Goal: Contribute content: Add original content to the website for others to see

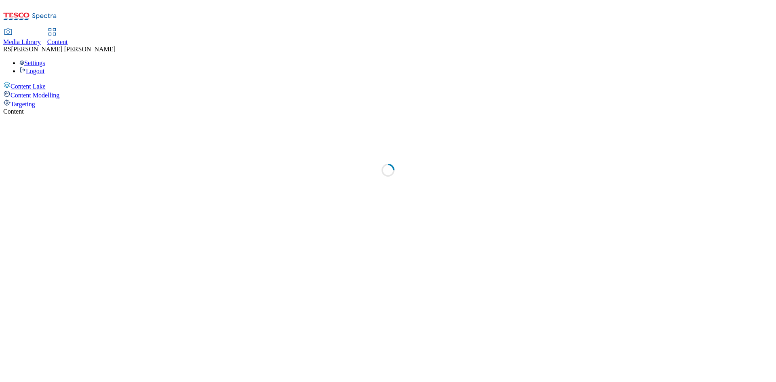
select select "ghs-[GEOGRAPHIC_DATA]"
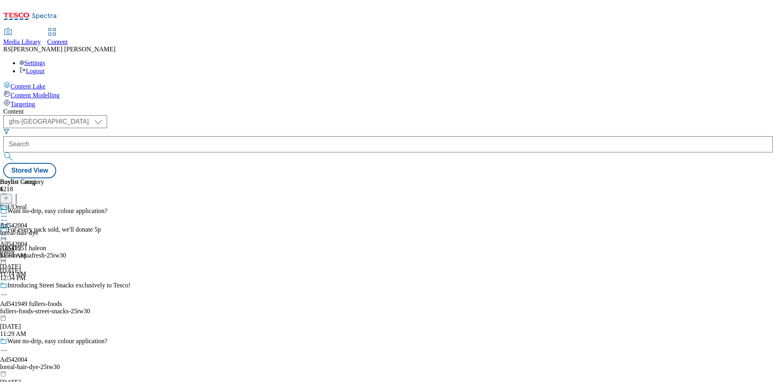
click at [9, 199] on icon at bounding box center [6, 202] width 6 height 6
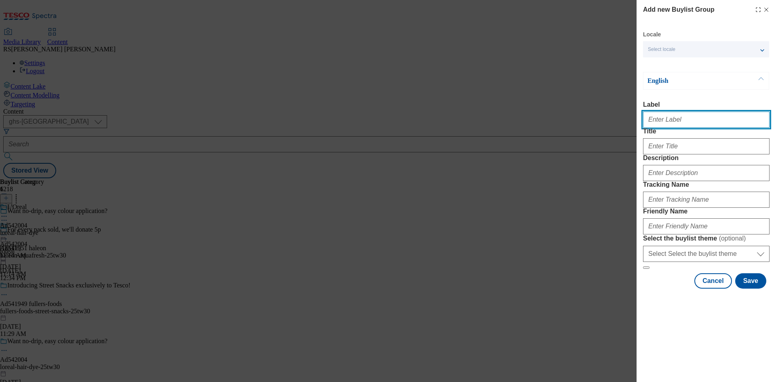
click at [693, 124] on input "Label" at bounding box center [706, 120] width 127 height 16
paste input "541725"
type input "Ad541725"
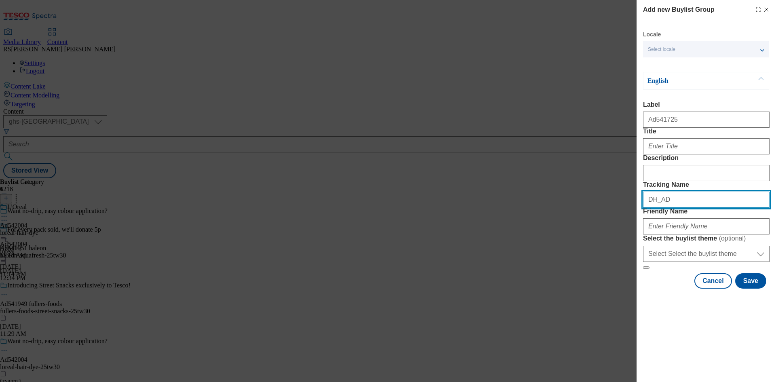
paste input "541725"
type input "DH_AD541725"
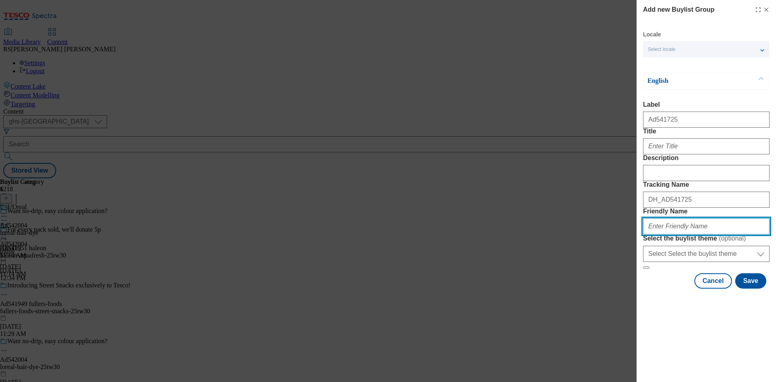
paste input "bel-the-laughing-cow-25tw31"
type input "bel-the-laughing-cow-25tw31"
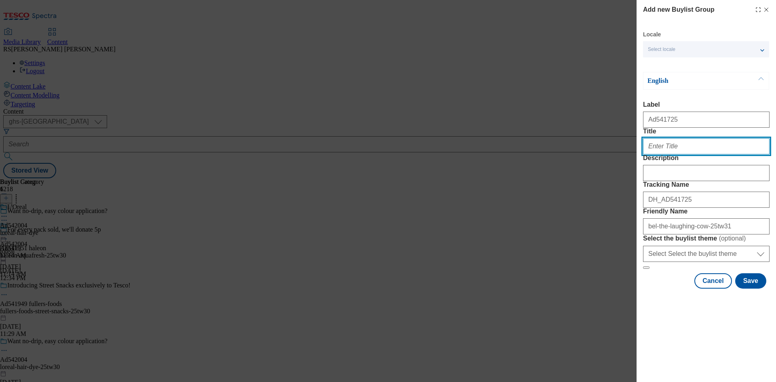
click at [683, 154] on input "Title" at bounding box center [706, 146] width 127 height 16
paste input "Chance to win a stay and live your Disney dreams"
type input "Chance to win a stay and live your Disney dreams"
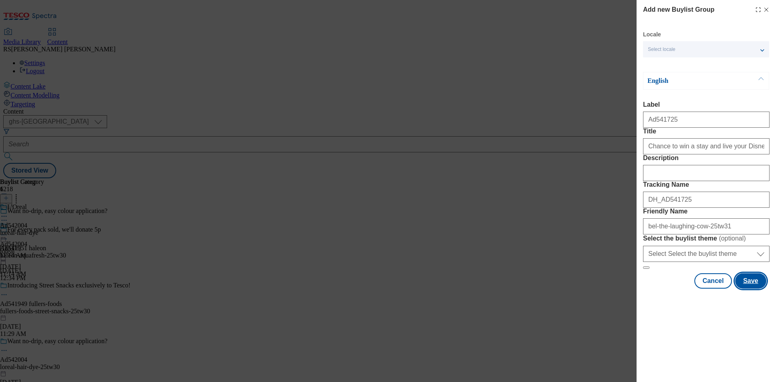
click at [753, 289] on button "Save" at bounding box center [750, 280] width 31 height 15
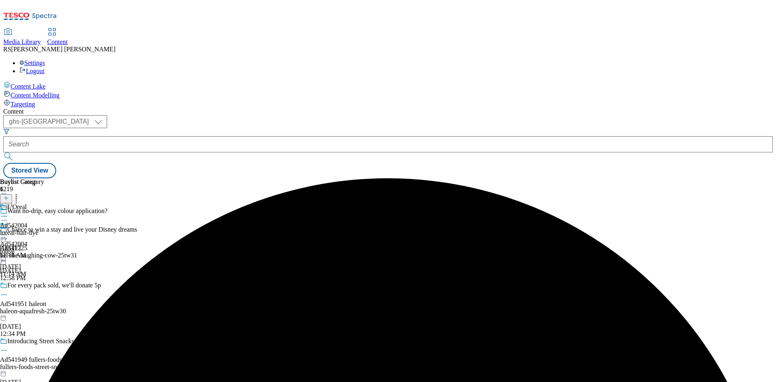
click at [137, 252] on div "bel-the-laughing-cow-25tw31" at bounding box center [68, 255] width 137 height 7
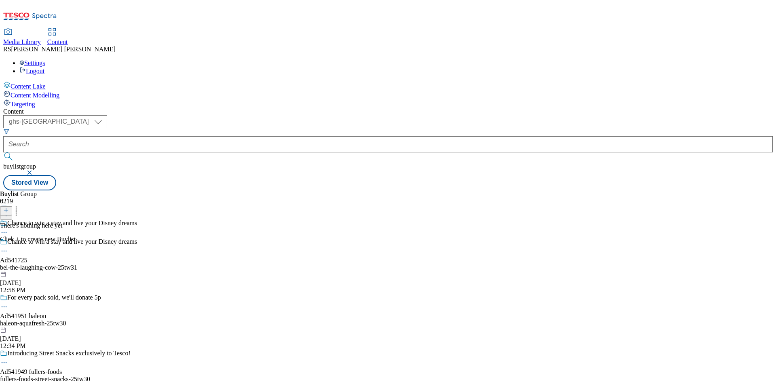
click at [6, 208] on line at bounding box center [6, 210] width 0 height 4
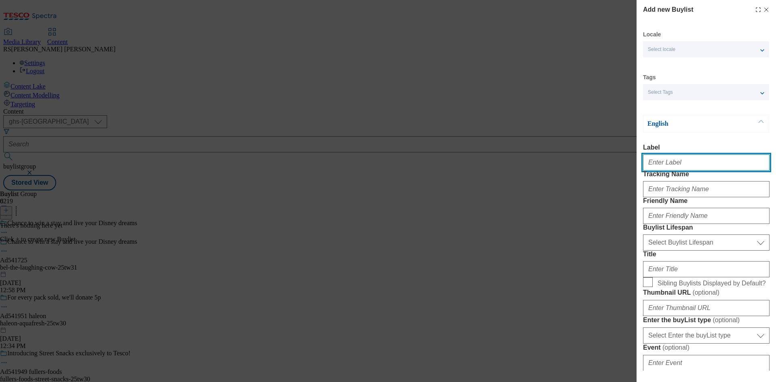
click at [688, 167] on input "Label" at bounding box center [706, 162] width 127 height 16
paste input "541725"
type input "Ad541725"
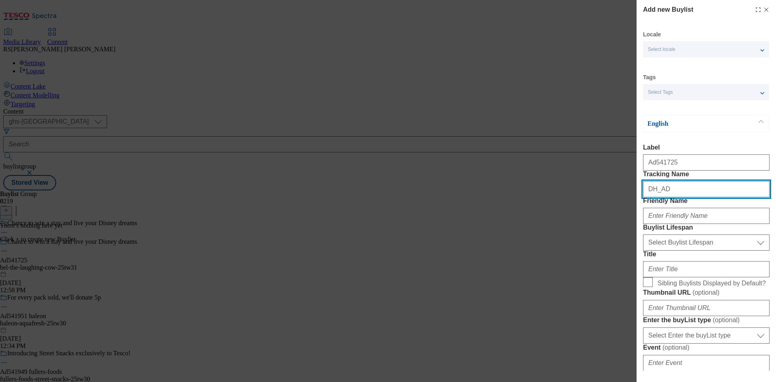
paste input "541725"
type input "DH_AD541725"
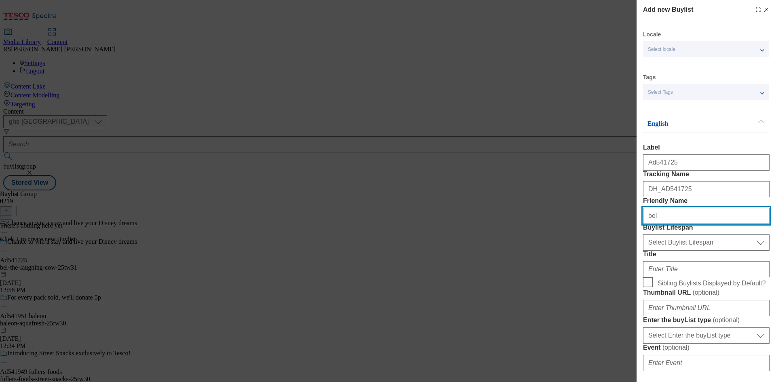
type input "bel"
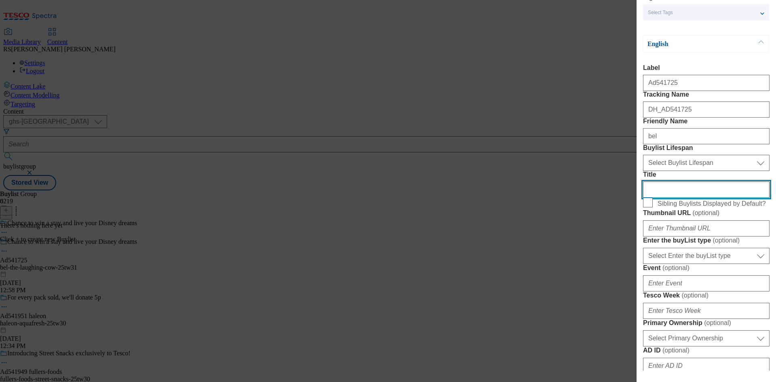
scroll to position [81, 0]
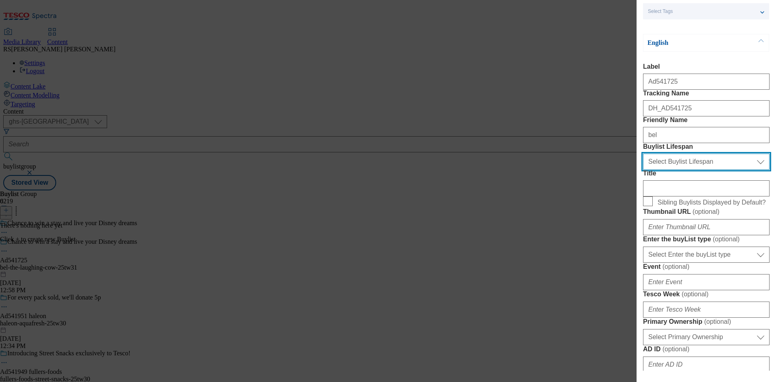
drag, startPoint x: 700, startPoint y: 207, endPoint x: 702, endPoint y: 212, distance: 5.8
click at [700, 170] on select "Select Buylist Lifespan evergreen seasonal tactical" at bounding box center [706, 162] width 127 height 16
select select "tactical"
click at [643, 170] on select "Select Buylist Lifespan evergreen seasonal tactical" at bounding box center [706, 162] width 127 height 16
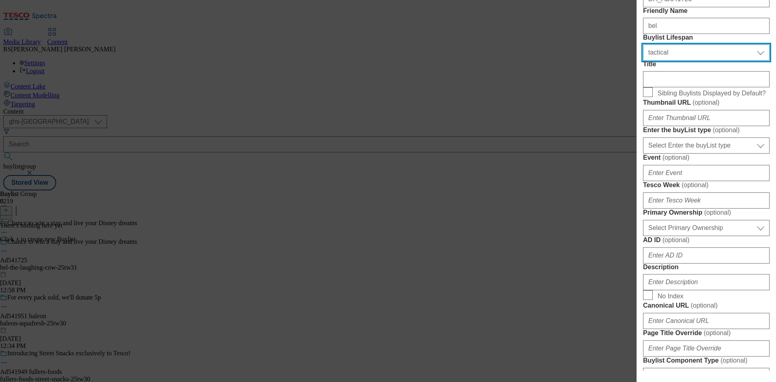
scroll to position [202, 0]
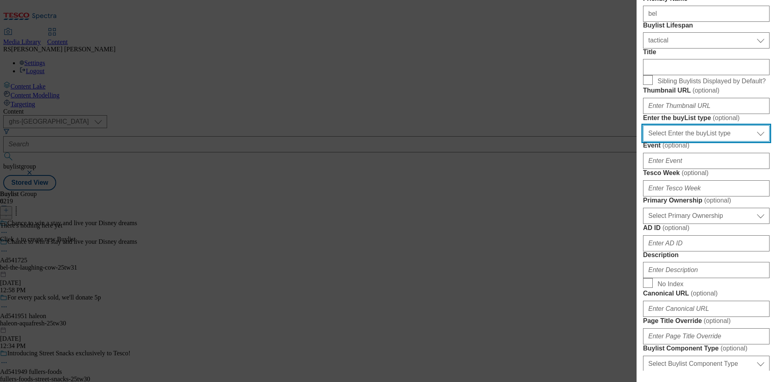
click at [717, 141] on select "Select Enter the buyList type event supplier funded long term >4 weeks supplier…" at bounding box center [706, 133] width 127 height 16
select select "supplier funded short term 1-3 weeks"
click at [643, 141] on select "Select Enter the buyList type event supplier funded long term >4 weeks supplier…" at bounding box center [706, 133] width 127 height 16
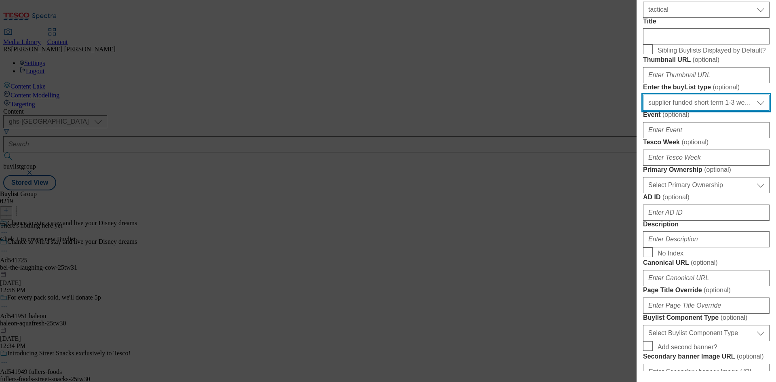
scroll to position [283, 0]
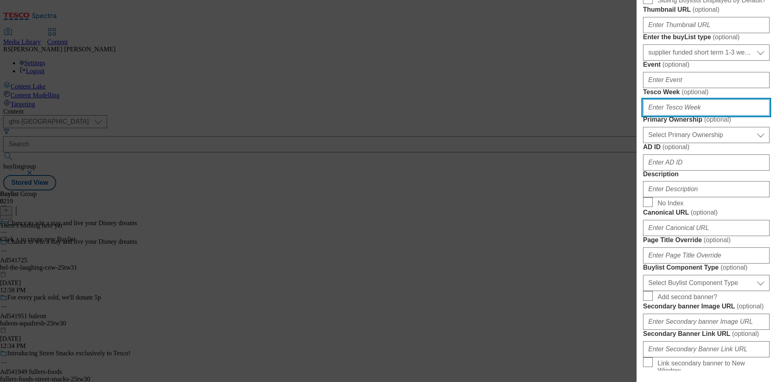
click at [693, 116] on input "Tesco Week ( optional )" at bounding box center [706, 107] width 127 height 16
type input "31"
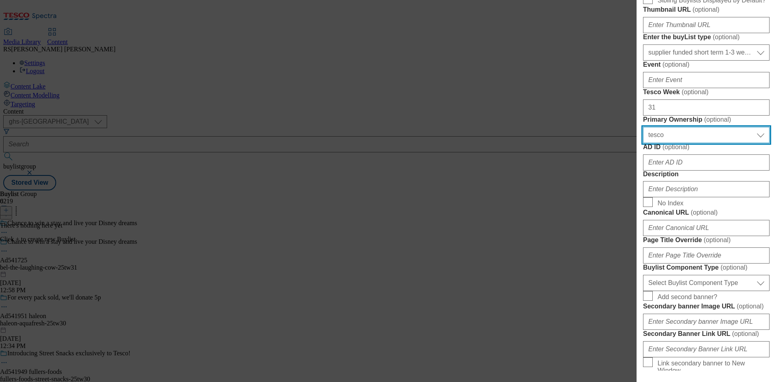
select select "dunnhumby"
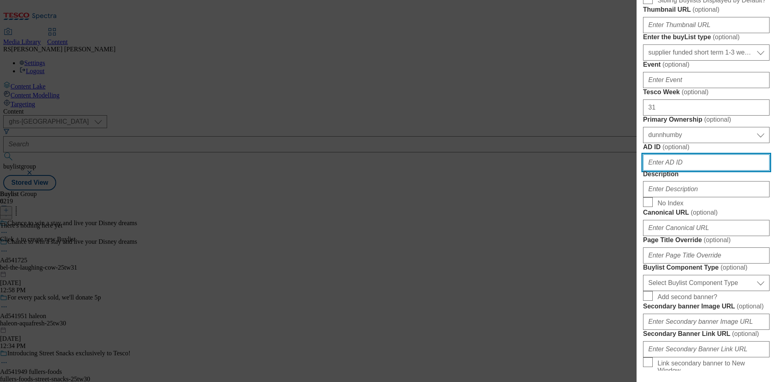
paste input "541725"
type input "541725"
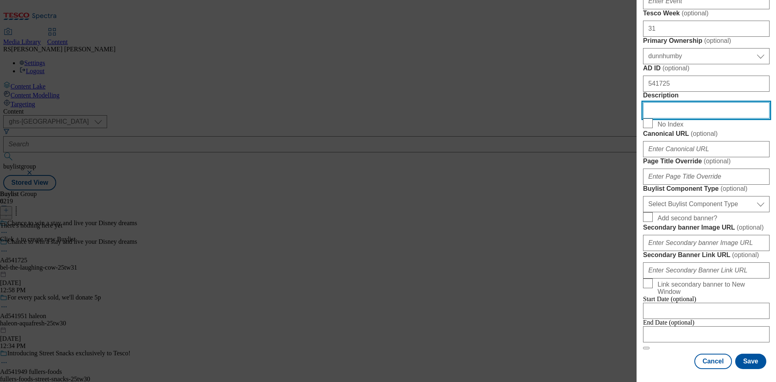
scroll to position [525, 0]
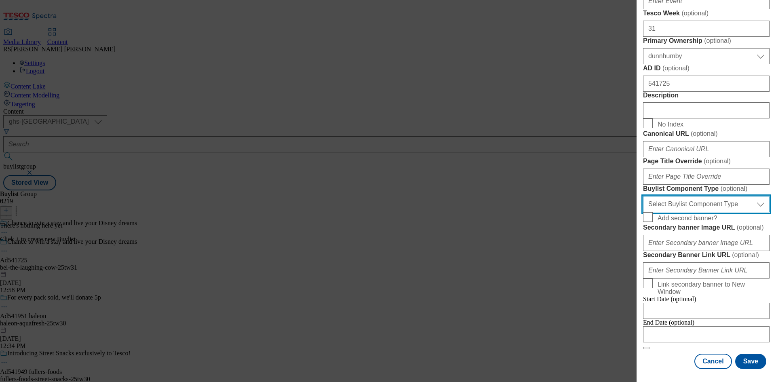
click at [718, 212] on select "Select Buylist Component Type Banner Competition Header Meal" at bounding box center [706, 204] width 127 height 16
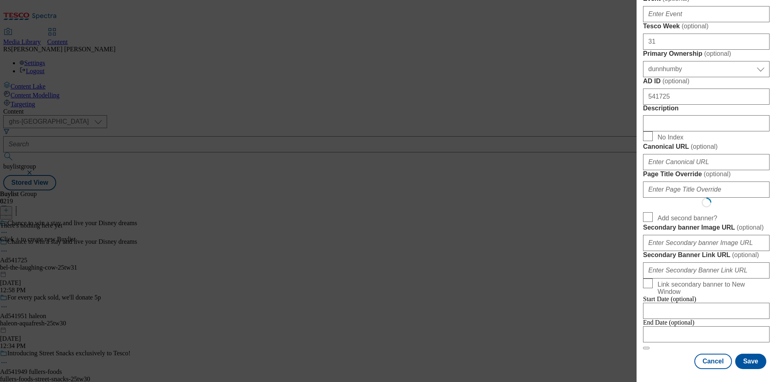
scroll to position [0, 0]
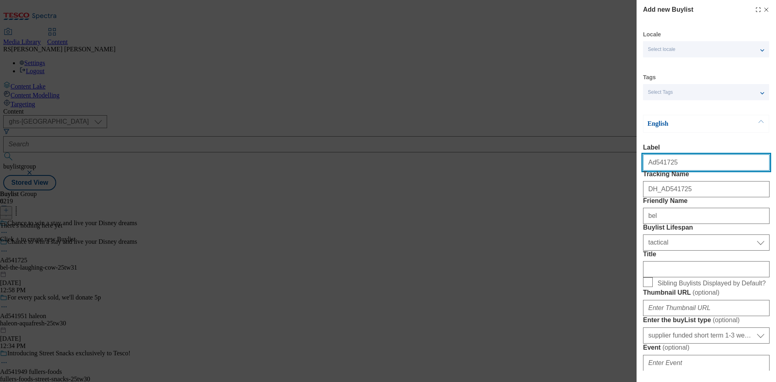
select select "Banner"
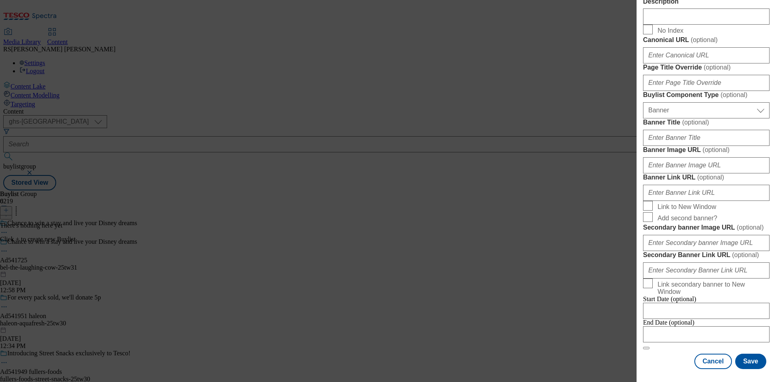
scroll to position [801, 0]
click at [664, 357] on div "Cancel Save" at bounding box center [706, 361] width 127 height 15
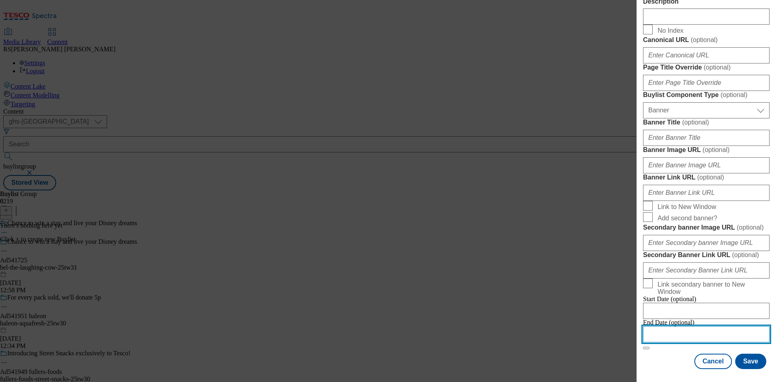
click at [695, 328] on input "Modal" at bounding box center [706, 334] width 127 height 16
select select "2025"
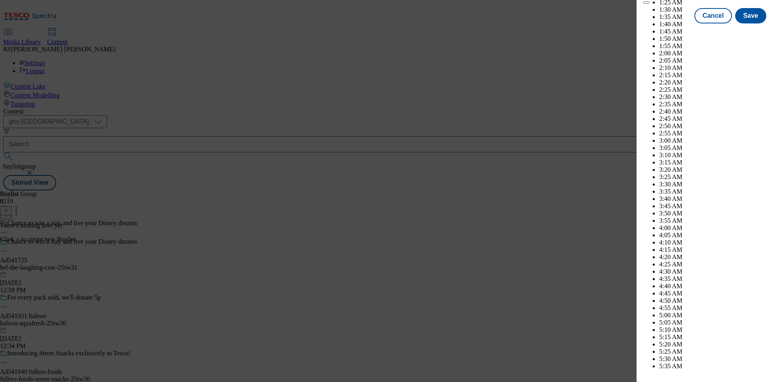
scroll to position [2311, 0]
select select "December"
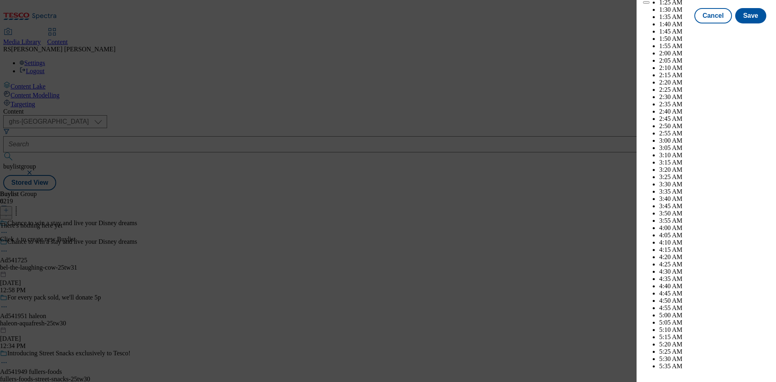
click at [747, 31] on button "Save" at bounding box center [750, 22] width 31 height 15
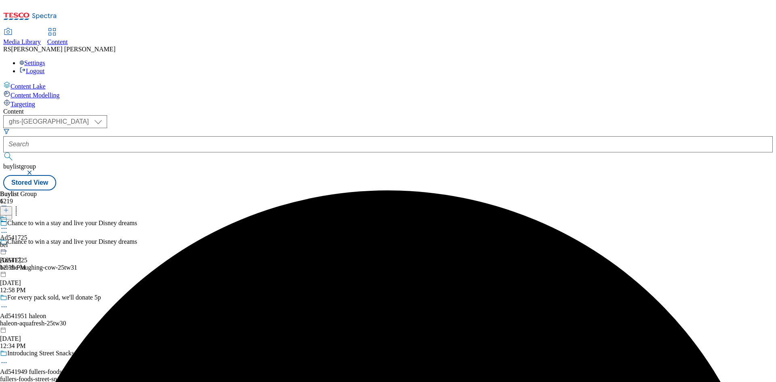
click at [27, 215] on div "Ad541725 bel [DATE] 12:59 PM" at bounding box center [13, 243] width 27 height 56
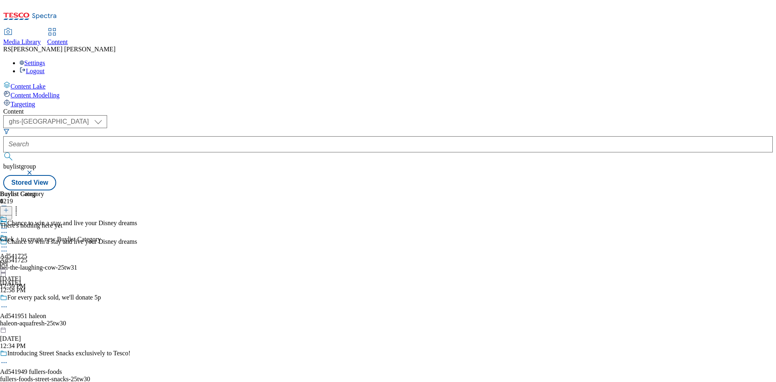
click at [9, 207] on icon at bounding box center [6, 210] width 6 height 6
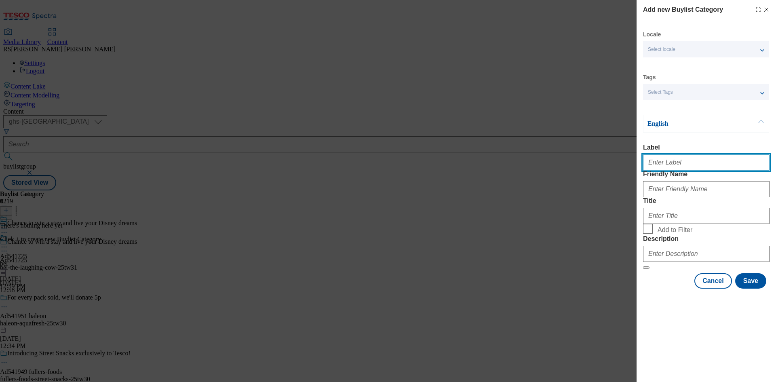
click at [698, 168] on input "Label" at bounding box center [706, 162] width 127 height 16
paste input "541725"
type input "Ad541725"
click at [731, 164] on input "Ad541725" at bounding box center [706, 162] width 127 height 16
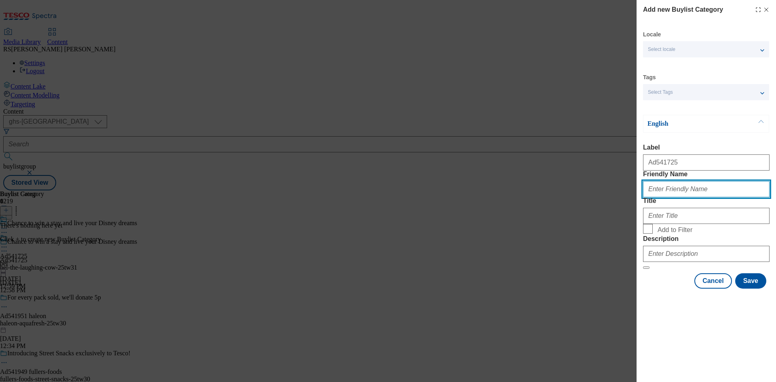
click at [724, 197] on input "Friendly Name" at bounding box center [706, 189] width 127 height 16
paste input "bel-the-laughing-cow"
type input "bel-the-laughing-cow"
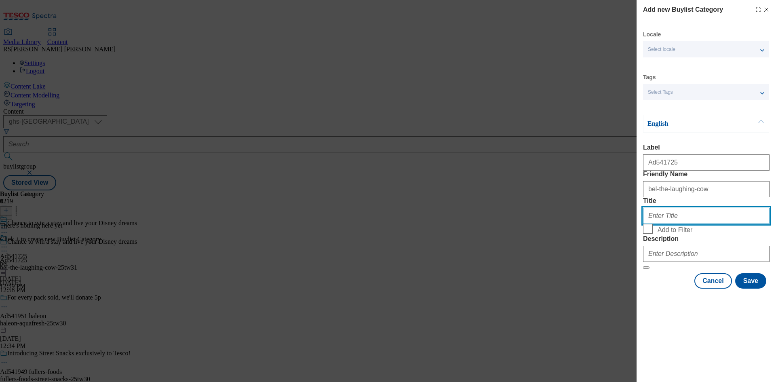
click at [681, 224] on input "Title" at bounding box center [706, 216] width 127 height 16
paste input "Bel UK"
type input "Bel UK"
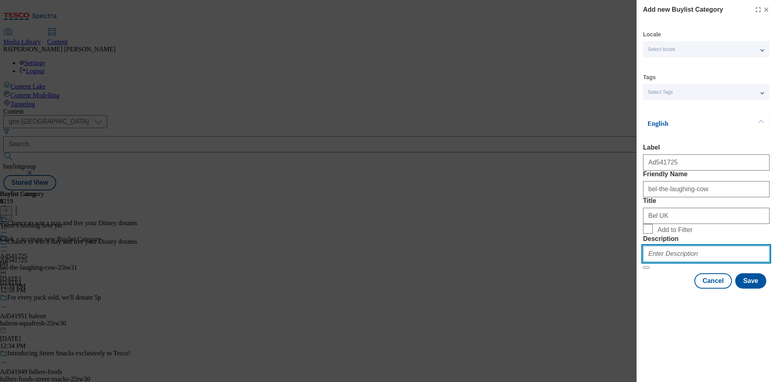
click at [703, 262] on input "Description" at bounding box center [706, 254] width 127 height 16
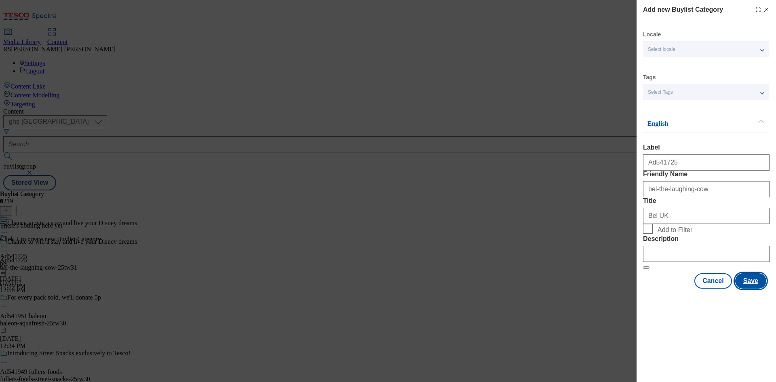
click at [755, 289] on button "Save" at bounding box center [750, 280] width 31 height 15
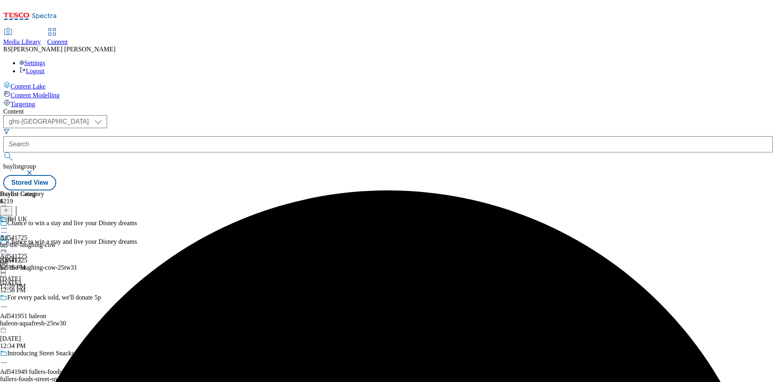
click at [8, 243] on icon at bounding box center [4, 247] width 8 height 8
click at [34, 261] on span "Edit" at bounding box center [29, 264] width 9 height 6
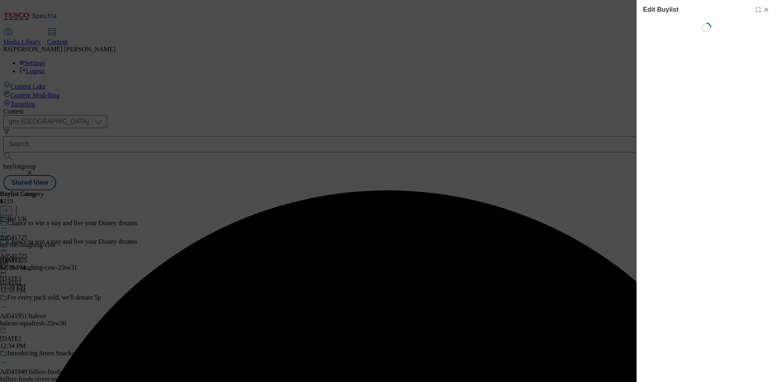
select select "tactical"
select select "supplier funded short term 1-3 weeks"
select select "dunnhumby"
select select "Banner"
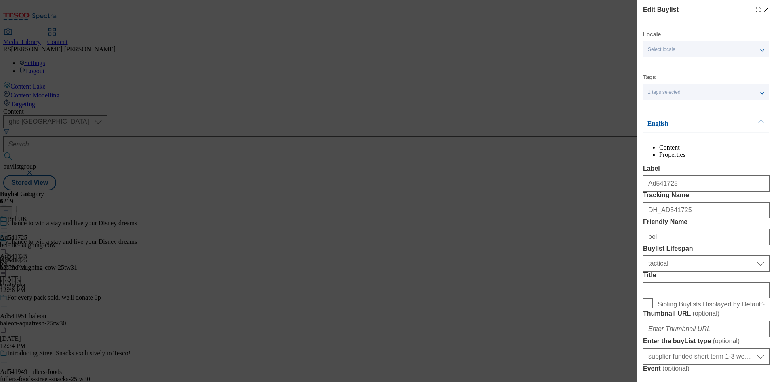
drag, startPoint x: 534, startPoint y: 348, endPoint x: 572, endPoint y: 344, distance: 38.6
click at [534, 348] on div "Edit Buylist Locale Select locale English Welsh Tags 1 tags selected fnf market…" at bounding box center [388, 191] width 776 height 382
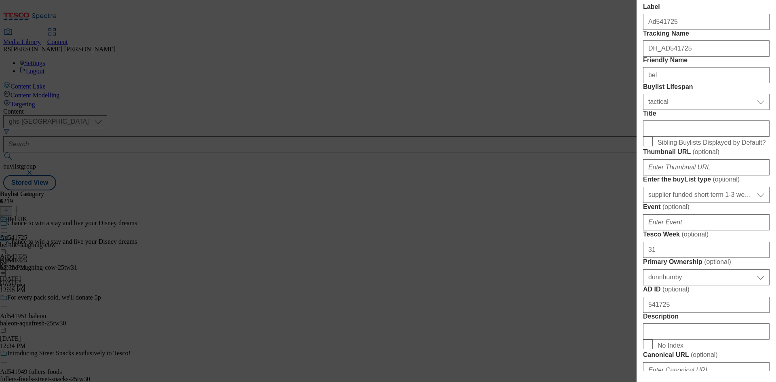
scroll to position [202, 0]
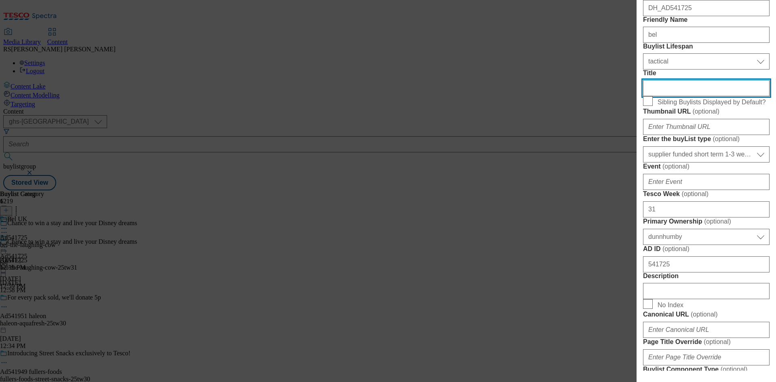
click at [692, 96] on input "Title" at bounding box center [706, 88] width 127 height 16
paste input "at [GEOGRAPHIC_DATA]"
click at [650, 96] on input "at [GEOGRAPHIC_DATA]" at bounding box center [706, 88] width 127 height 16
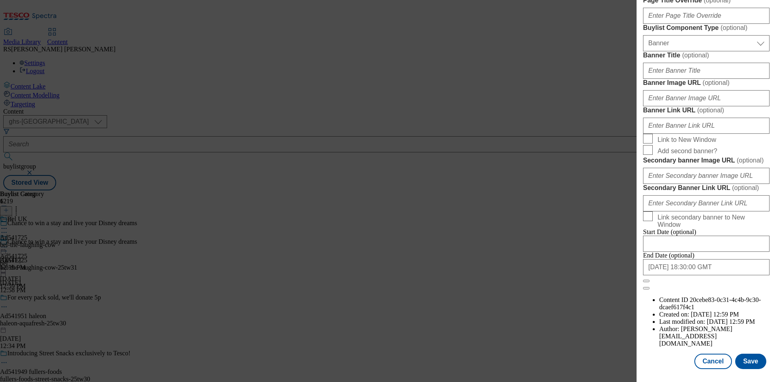
scroll to position [837, 0]
type input "At [GEOGRAPHIC_DATA]"
click at [747, 357] on button "Save" at bounding box center [750, 361] width 31 height 15
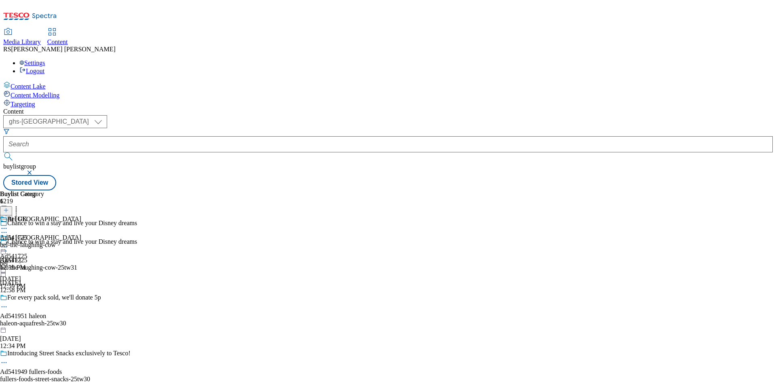
click at [56, 241] on div "bel-the-laughing-cow" at bounding box center [28, 244] width 56 height 7
click at [9, 207] on icon at bounding box center [6, 210] width 6 height 6
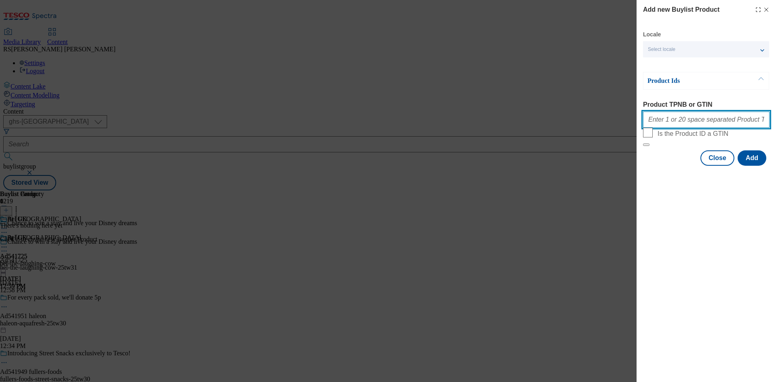
click at [714, 127] on input "Product TPNB or GTIN" at bounding box center [706, 120] width 127 height 16
paste input "89618741 89454945 89451044 89454801"
type input "89618741 89454945 89451044 89454801"
click at [753, 166] on button "Add" at bounding box center [752, 157] width 29 height 15
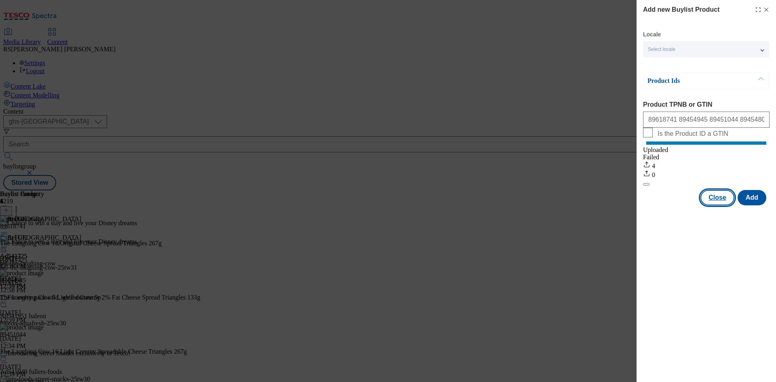
click at [719, 205] on button "Close" at bounding box center [718, 197] width 34 height 15
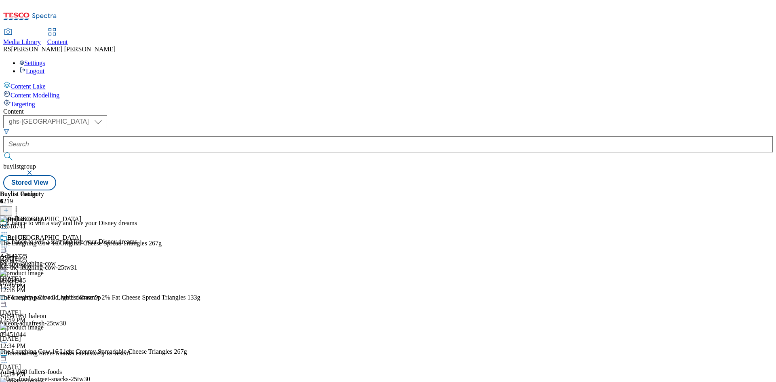
click at [8, 247] on icon at bounding box center [4, 251] width 8 height 8
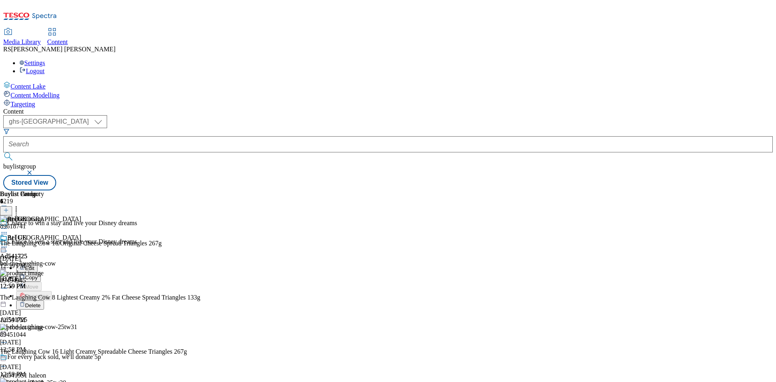
click at [34, 265] on span "Edit" at bounding box center [29, 268] width 9 height 6
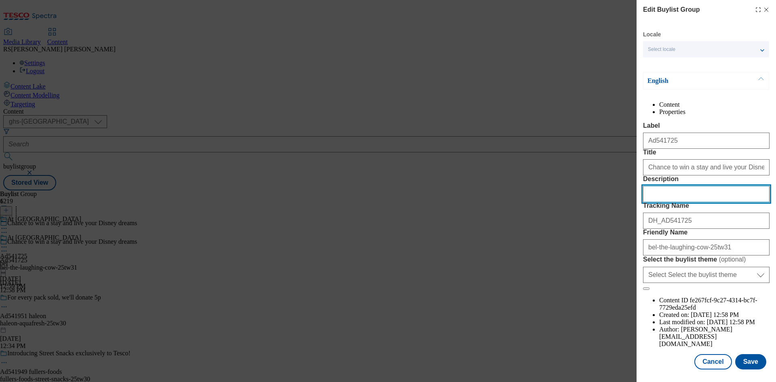
click at [705, 202] on input "Description" at bounding box center [706, 194] width 127 height 16
paste input "The Laughing Cow 16 Original Cheese Spread Triangles 267g"
type input "The Laughing Cow 16 Original Cheese Spread Triangles 267g"
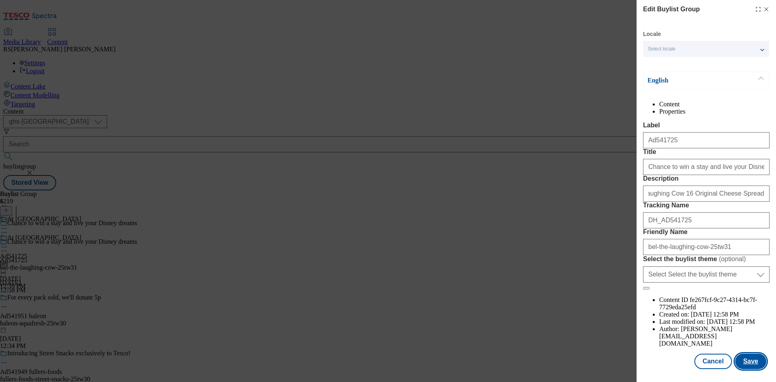
click at [746, 361] on button "Save" at bounding box center [750, 361] width 31 height 15
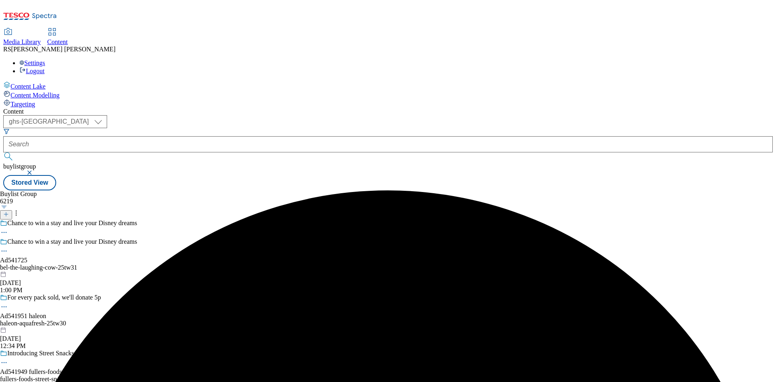
click at [137, 264] on div "bel-the-laughing-cow-25tw31" at bounding box center [68, 267] width 137 height 7
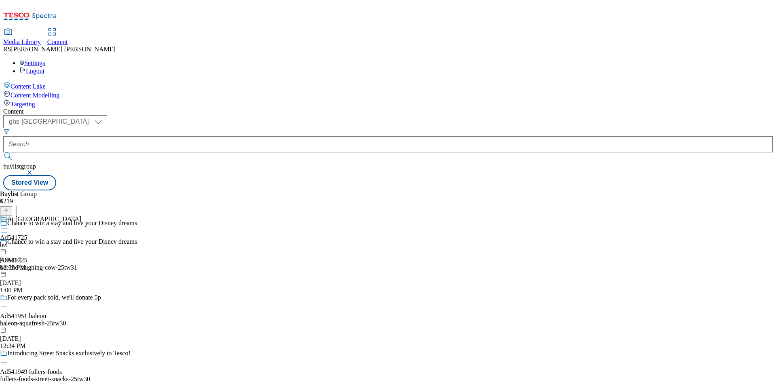
click at [8, 224] on icon at bounding box center [4, 228] width 8 height 8
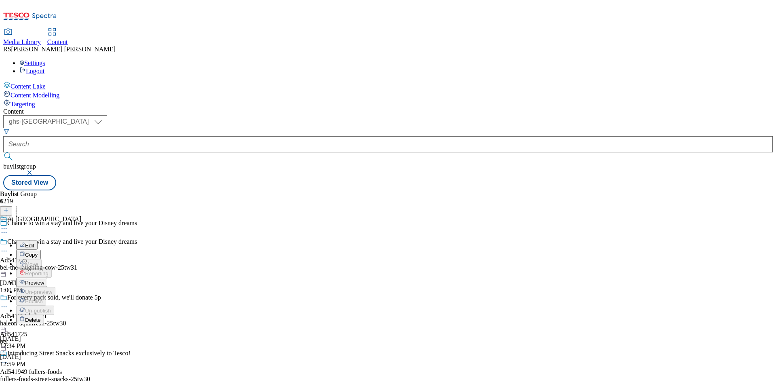
click at [34, 243] on span "Edit" at bounding box center [29, 246] width 9 height 6
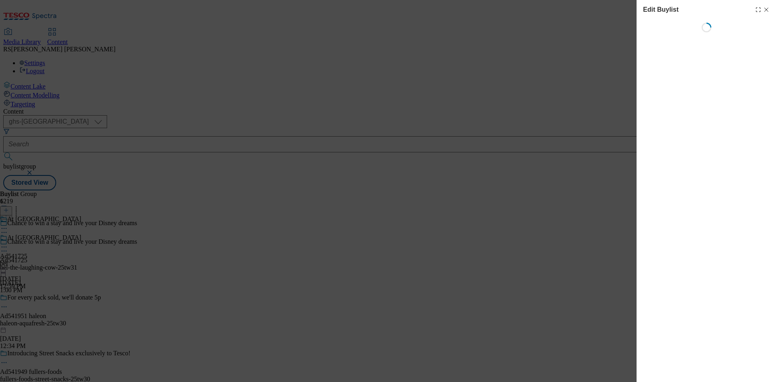
select select "tactical"
select select "supplier funded short term 1-3 weeks"
select select "dunnhumby"
select select "Banner"
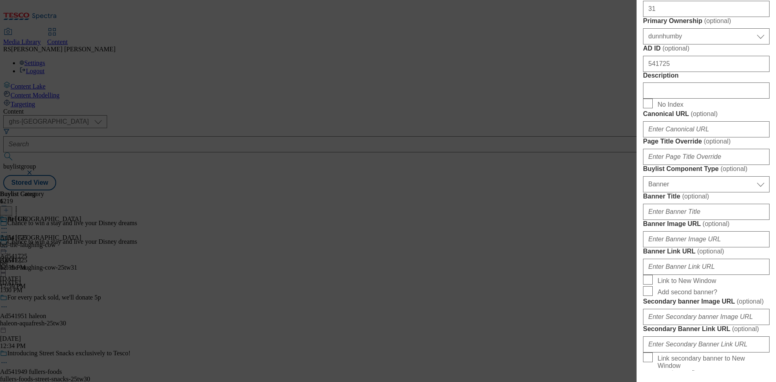
scroll to position [404, 0]
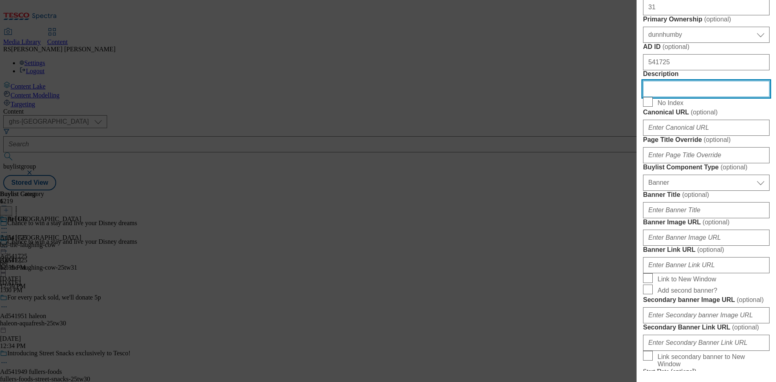
click at [695, 97] on input "Description" at bounding box center [706, 89] width 127 height 16
paste input "The Laughing Cow 16 Original Cheese Spread Triangles 267g"
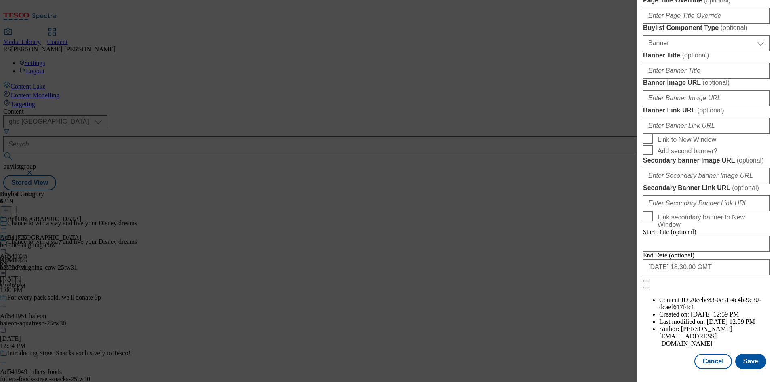
scroll to position [837, 0]
type input "The Laughing Cow 16 Original Cheese Spread Triangles 267g"
click at [746, 362] on button "Save" at bounding box center [750, 361] width 31 height 15
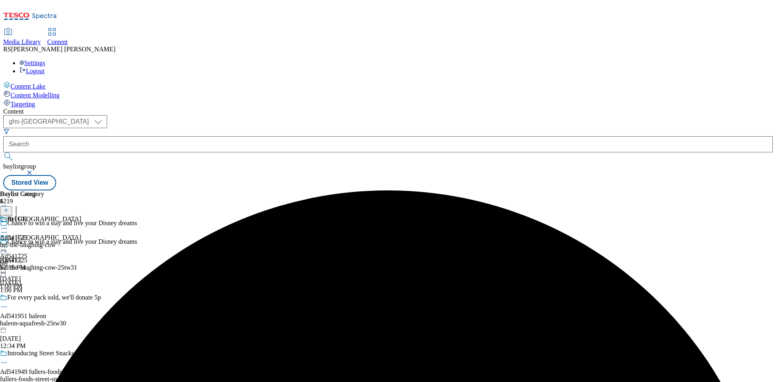
click at [8, 224] on icon at bounding box center [4, 228] width 8 height 8
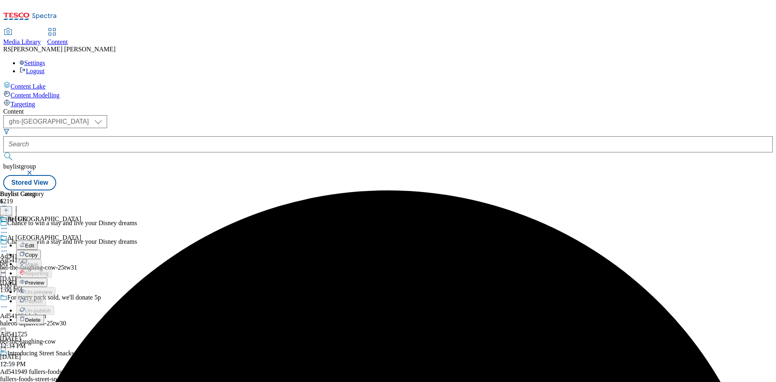
click at [34, 243] on span "Edit" at bounding box center [29, 246] width 9 height 6
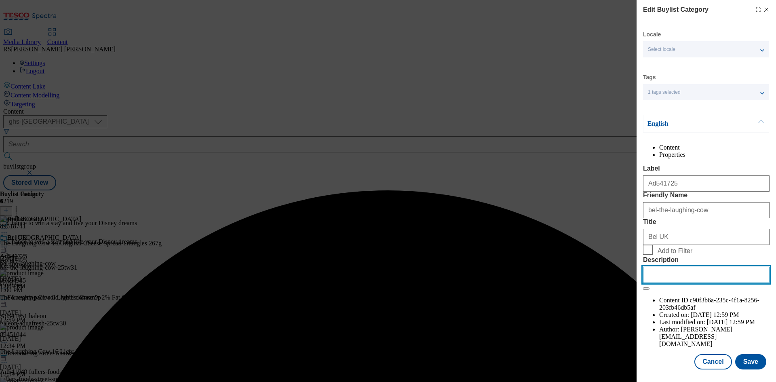
click at [724, 283] on input "Description" at bounding box center [706, 275] width 127 height 16
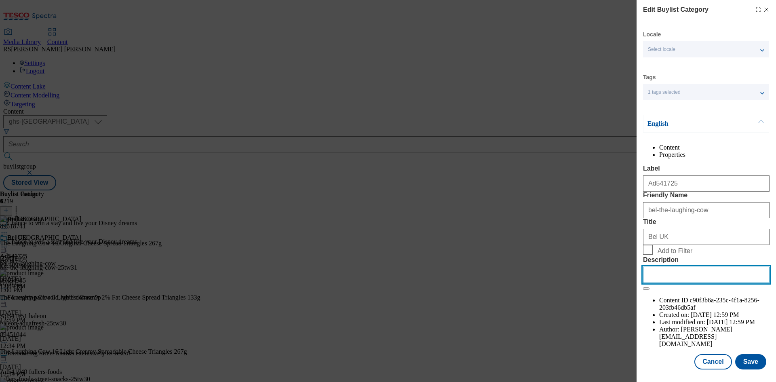
paste input "The Laughing Cow 16 Original Cheese Spread Triangles 267g"
type input "The Laughing Cow 16 Original Cheese Spread Triangles 267g"
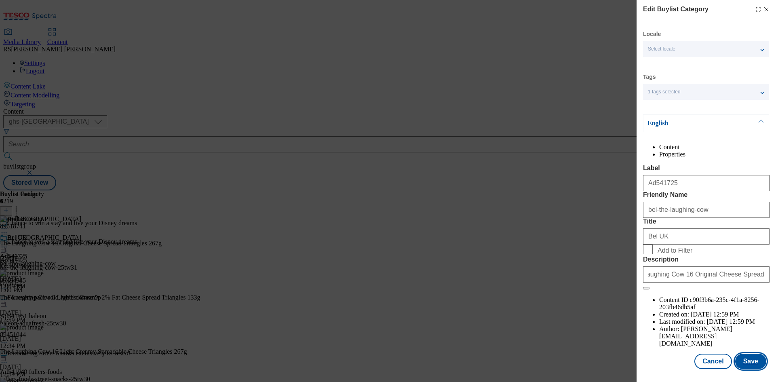
click at [748, 359] on button "Save" at bounding box center [750, 361] width 31 height 15
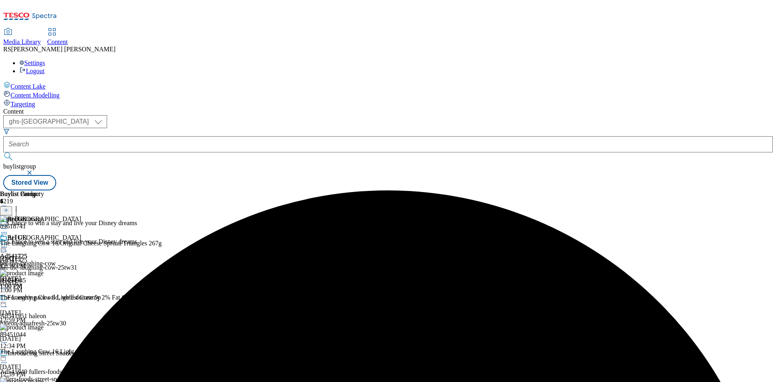
click at [8, 243] on icon at bounding box center [4, 247] width 8 height 8
click at [44, 298] on span "Preview" at bounding box center [34, 301] width 19 height 6
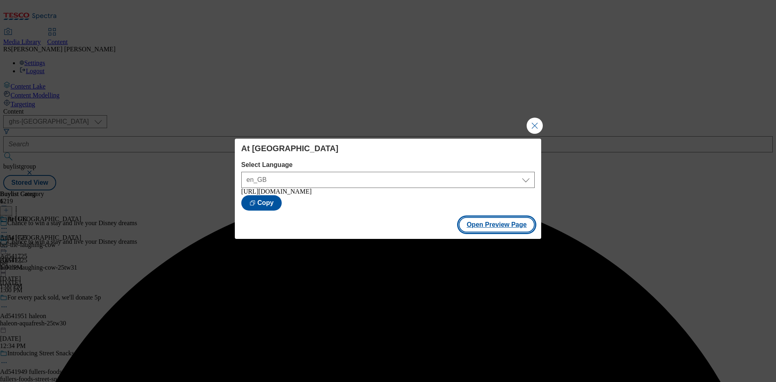
click at [503, 226] on button "Open Preview Page" at bounding box center [497, 224] width 76 height 15
click at [535, 123] on button "Close Modal" at bounding box center [535, 126] width 16 height 16
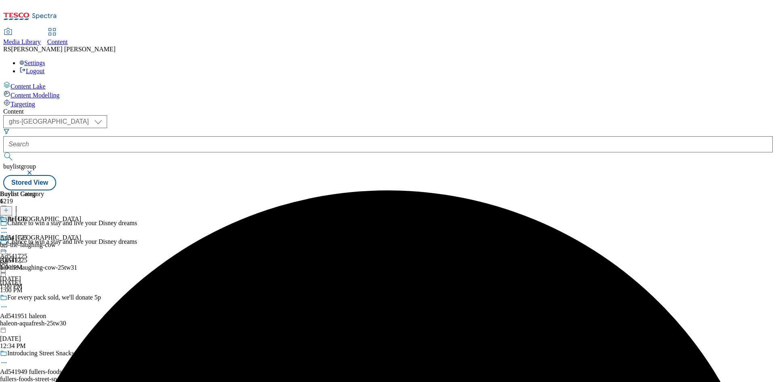
click at [8, 243] on icon at bounding box center [4, 247] width 8 height 8
click at [43, 326] on span "Publish" at bounding box center [34, 329] width 18 height 6
click at [56, 241] on div "bel-the-laughing-cow" at bounding box center [28, 244] width 56 height 7
